Goal: Use online tool/utility: Utilize a website feature to perform a specific function

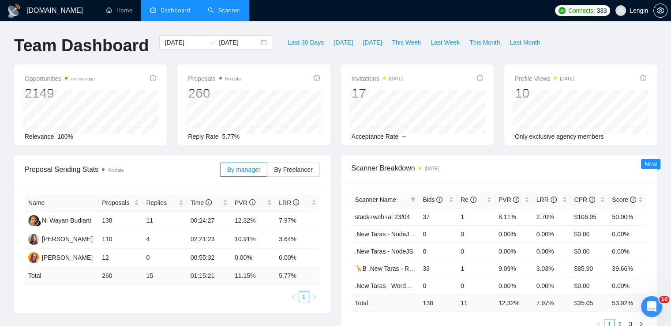
click at [211, 9] on link "Scanner" at bounding box center [224, 11] width 33 height 8
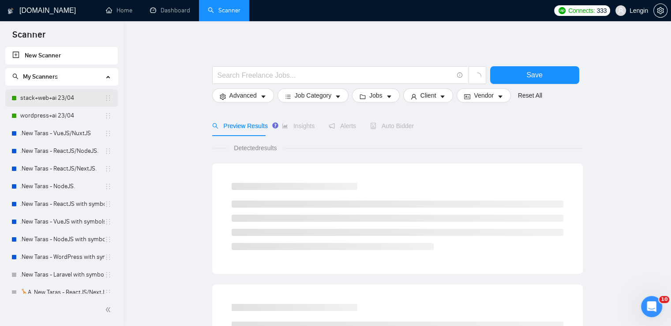
click at [34, 103] on link "stack+web+ai 23/04" at bounding box center [62, 98] width 84 height 18
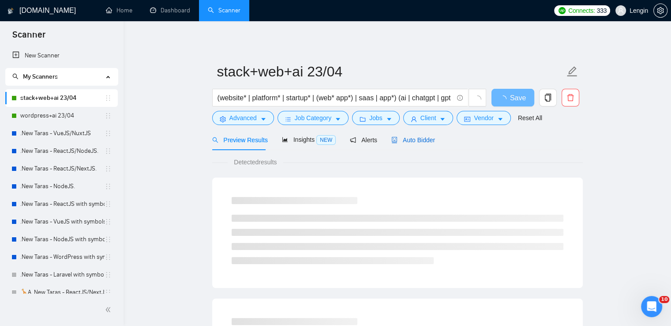
click at [412, 136] on span "Auto Bidder" at bounding box center [414, 139] width 44 height 7
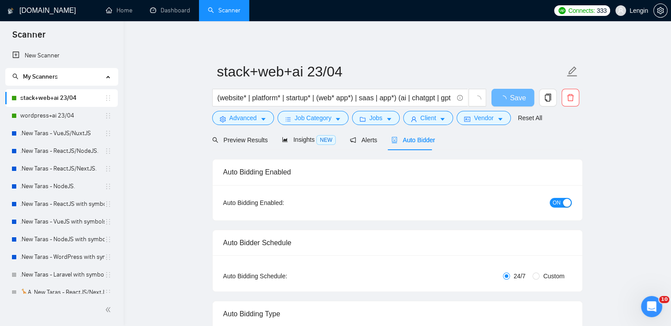
radio input "false"
radio input "true"
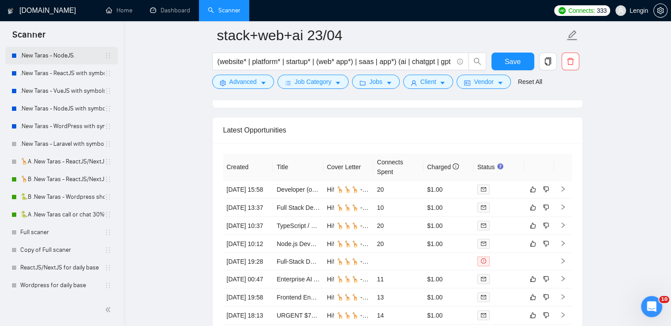
scroll to position [157, 0]
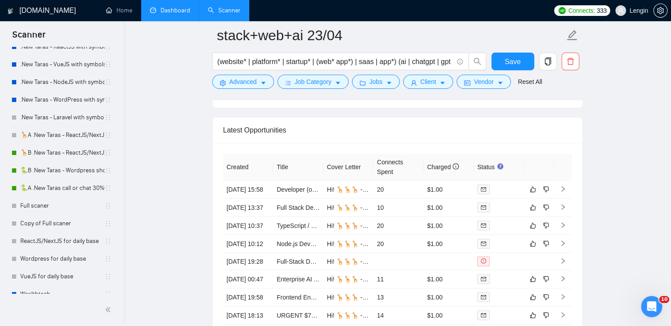
click at [172, 14] on link "Dashboard" at bounding box center [170, 11] width 40 height 8
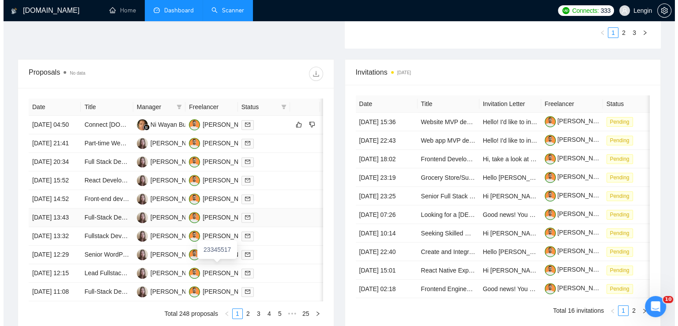
scroll to position [291, 0]
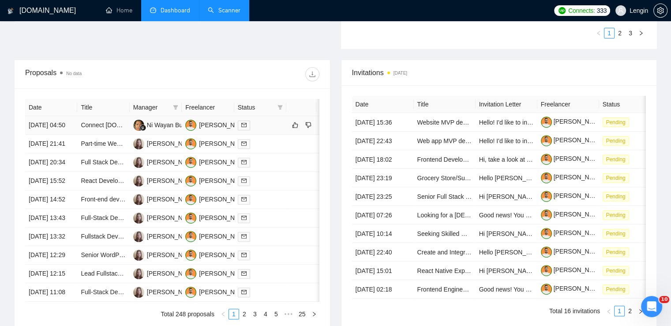
click at [116, 135] on td "Connect [DOMAIN_NAME] to Github with next.js" at bounding box center [103, 125] width 52 height 19
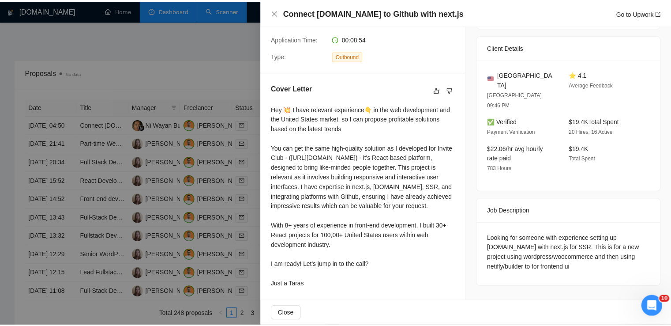
scroll to position [207, 0]
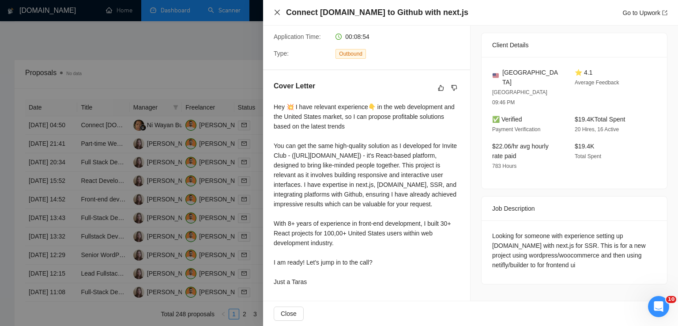
click at [279, 10] on icon "close" at bounding box center [277, 12] width 7 height 7
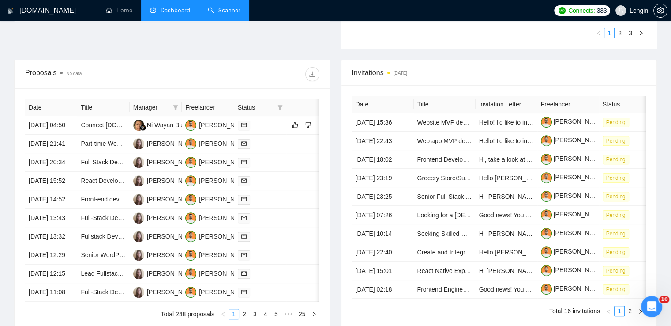
click at [235, 14] on link "Scanner" at bounding box center [224, 11] width 33 height 8
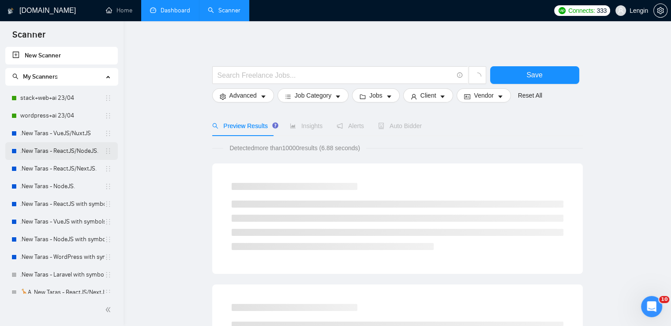
click at [72, 158] on link ".New Taras - ReactJS/NodeJS." at bounding box center [62, 151] width 84 height 18
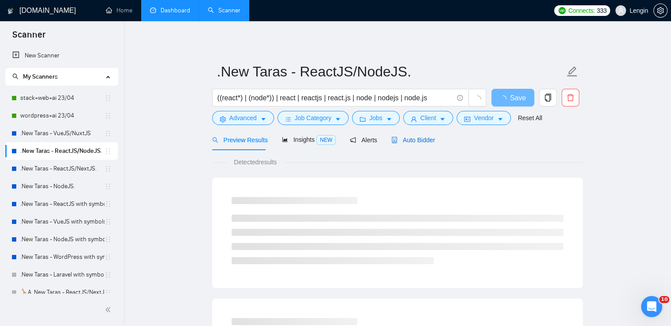
click at [417, 141] on span "Auto Bidder" at bounding box center [414, 139] width 44 height 7
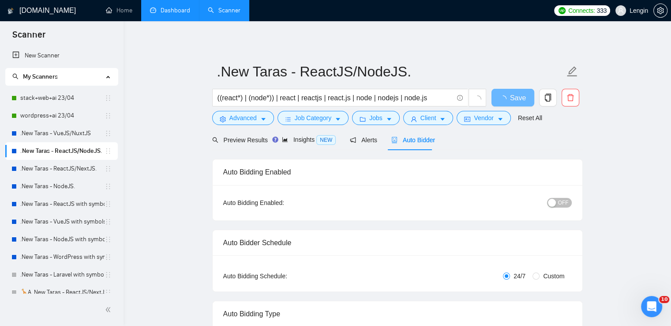
radio input "false"
radio input "true"
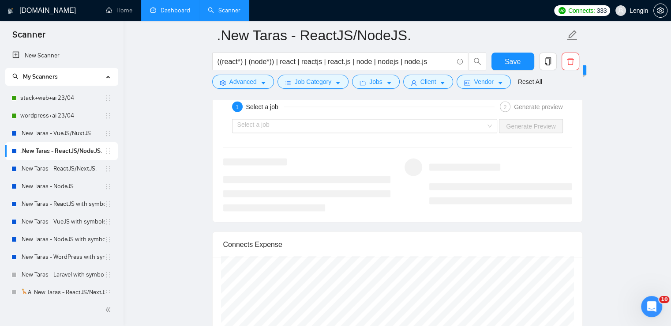
scroll to position [1872, 0]
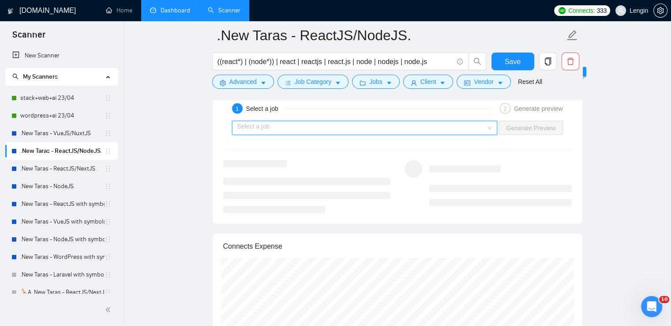
click at [485, 127] on input "search" at bounding box center [361, 127] width 249 height 13
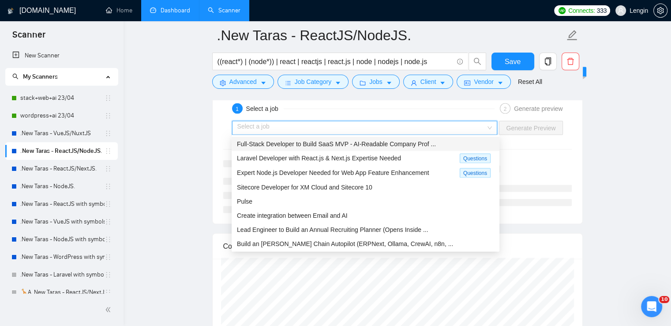
click at [423, 137] on div "Full-Stack Developer to Build SaaS MVP - AI-Readable Company Prof ..." at bounding box center [366, 144] width 268 height 14
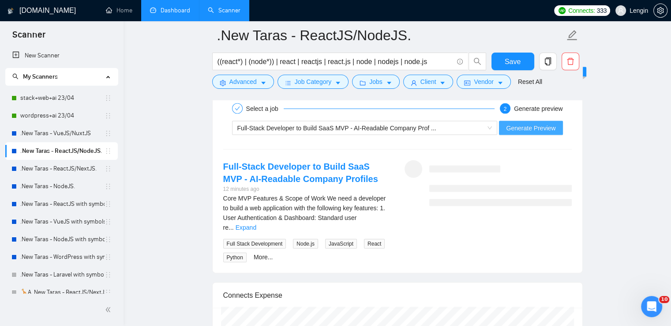
click at [551, 125] on span "Generate Preview" at bounding box center [530, 128] width 49 height 10
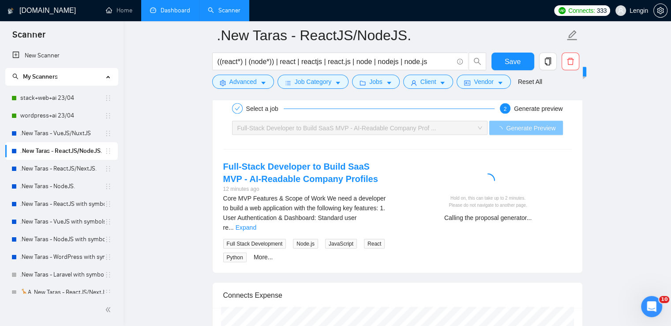
scroll to position [1918, 0]
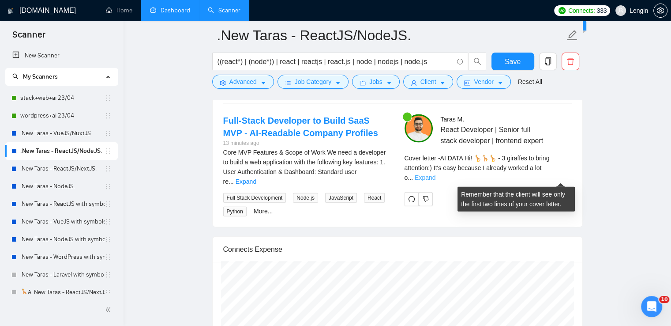
click at [436, 175] on link "Expand" at bounding box center [425, 177] width 21 height 7
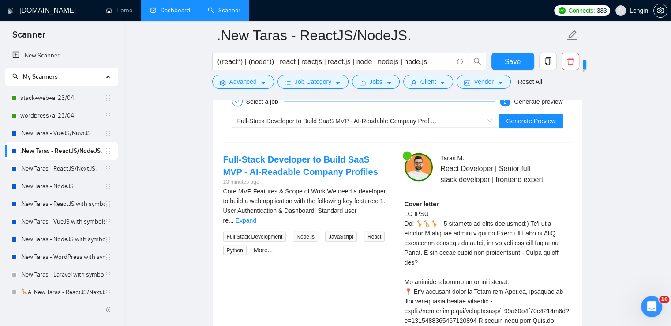
scroll to position [1879, 0]
click at [543, 122] on span "Generate Preview" at bounding box center [530, 121] width 49 height 10
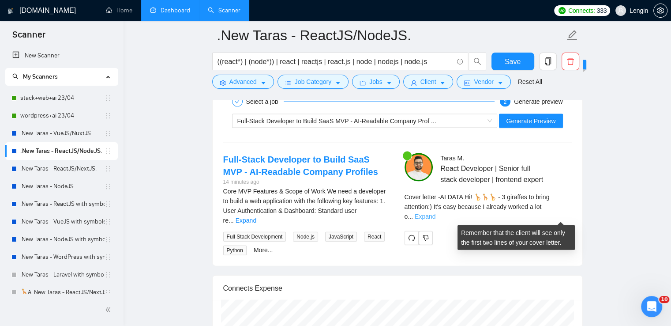
click at [436, 219] on link "Expand" at bounding box center [425, 216] width 21 height 7
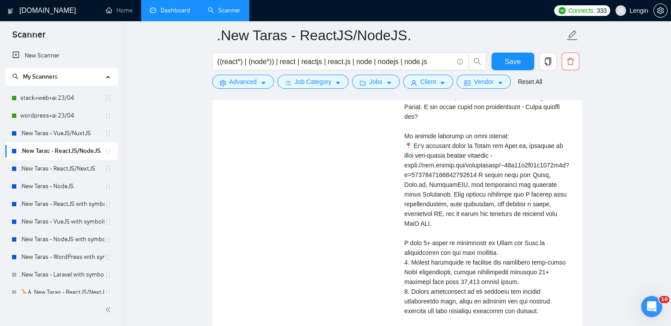
scroll to position [2034, 0]
